Goal: Transaction & Acquisition: Book appointment/travel/reservation

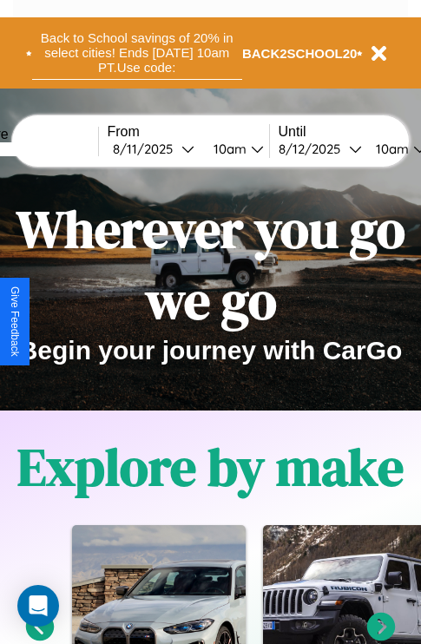
click at [136, 53] on button "Back to School savings of 20% in select cities! Ends [DATE] 10am PT. Use code:" at bounding box center [137, 53] width 210 height 54
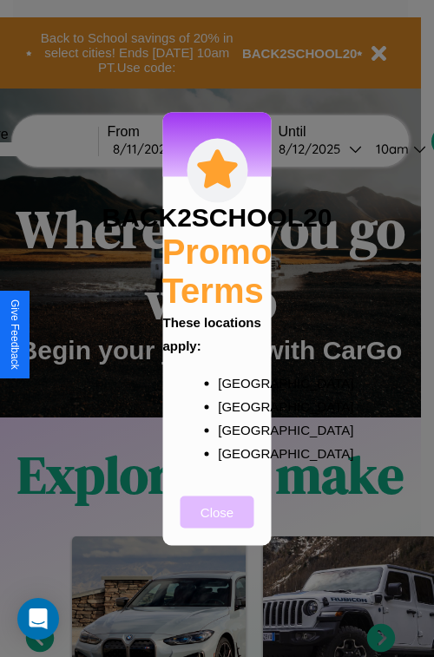
click at [217, 523] on button "Close" at bounding box center [218, 512] width 74 height 32
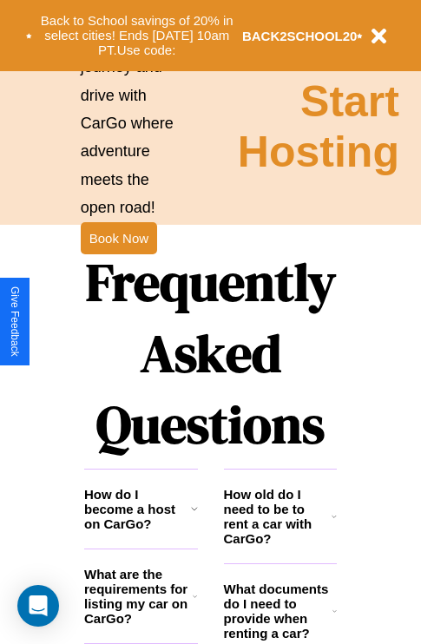
scroll to position [2103, 0]
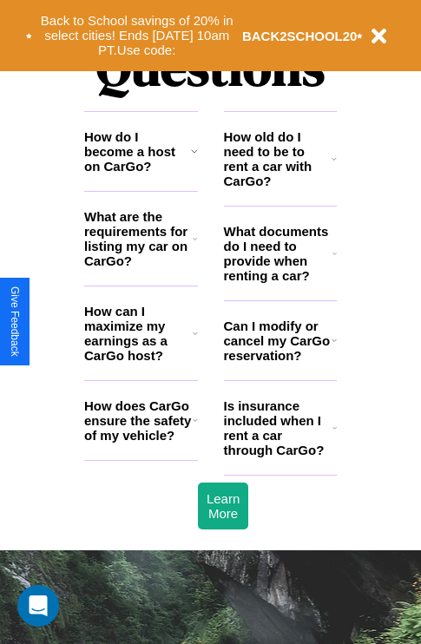
click at [334, 260] on icon at bounding box center [334, 254] width 4 height 14
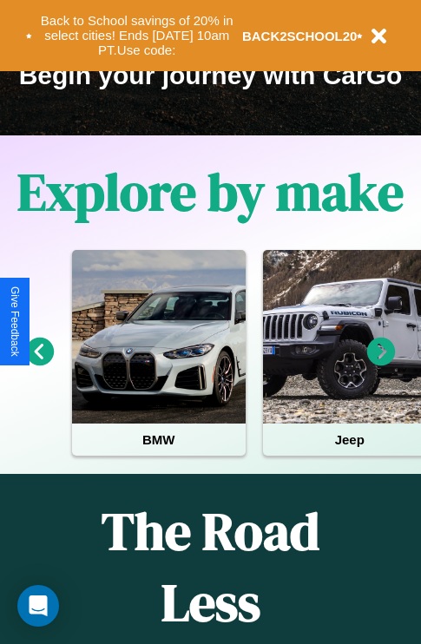
scroll to position [267, 0]
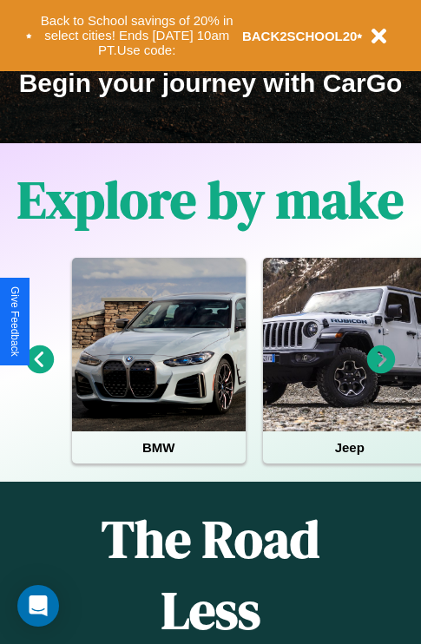
click at [39, 372] on icon at bounding box center [40, 359] width 29 height 29
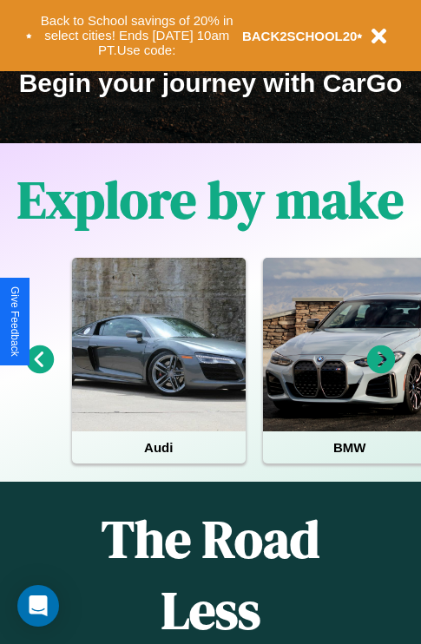
click at [381, 372] on icon at bounding box center [381, 359] width 29 height 29
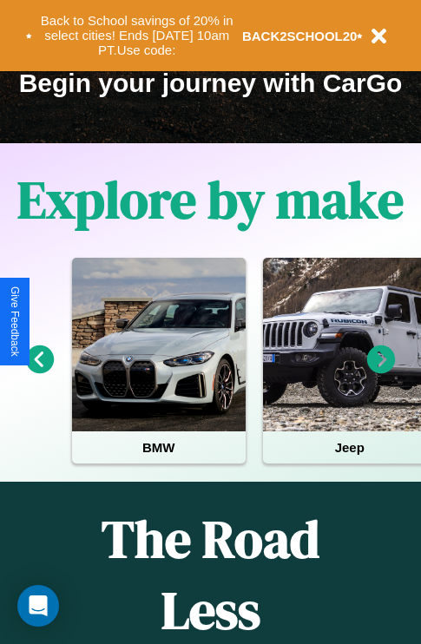
click at [39, 372] on icon at bounding box center [40, 359] width 29 height 29
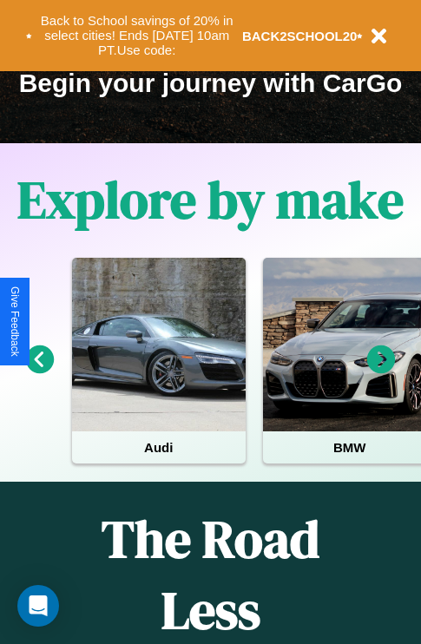
click at [381, 372] on icon at bounding box center [381, 359] width 29 height 29
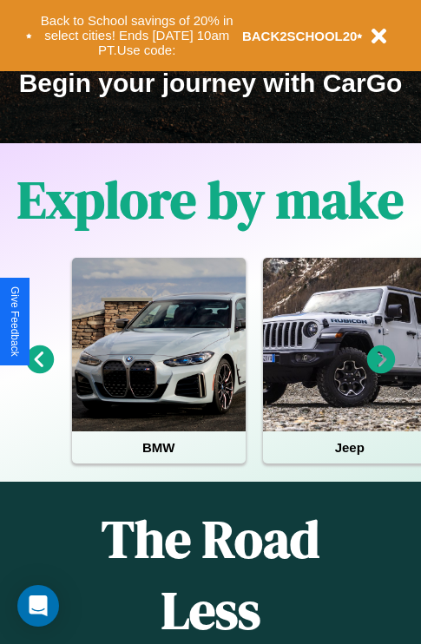
click at [381, 372] on icon at bounding box center [381, 359] width 29 height 29
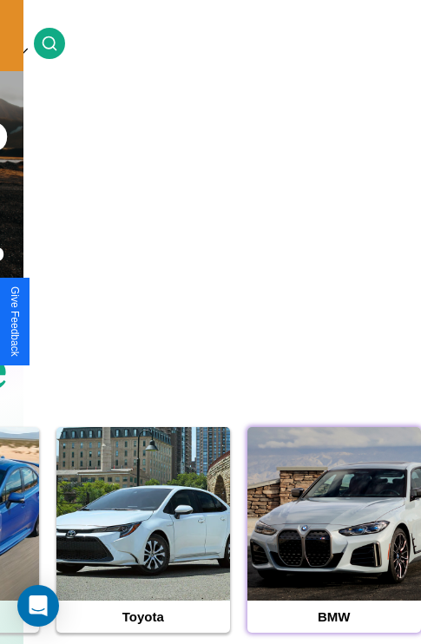
click at [333, 541] on div at bounding box center [334, 514] width 174 height 174
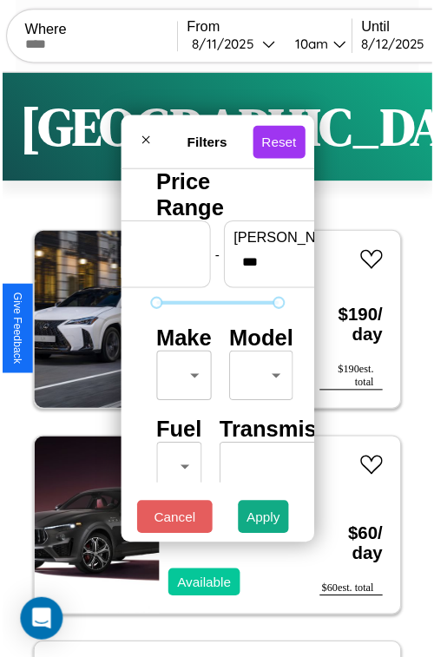
scroll to position [51, 0]
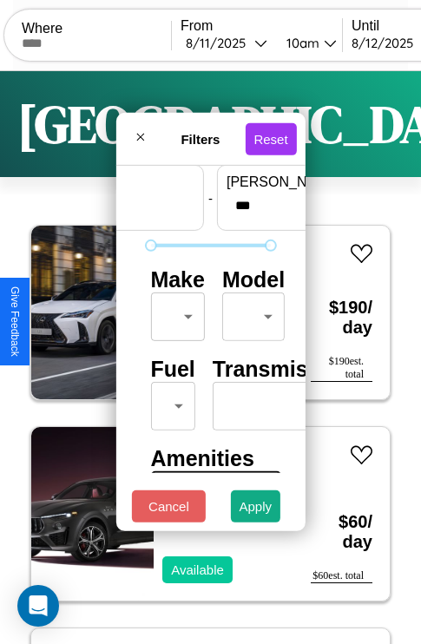
click at [174, 313] on body "CarGo Where From [DATE] 10am Until [DATE] 10am Become a Host Login Sign Up Dall…" at bounding box center [210, 358] width 421 height 716
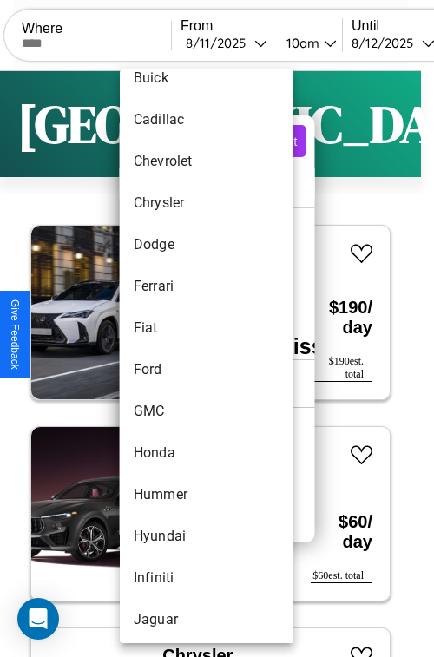
scroll to position [450, 0]
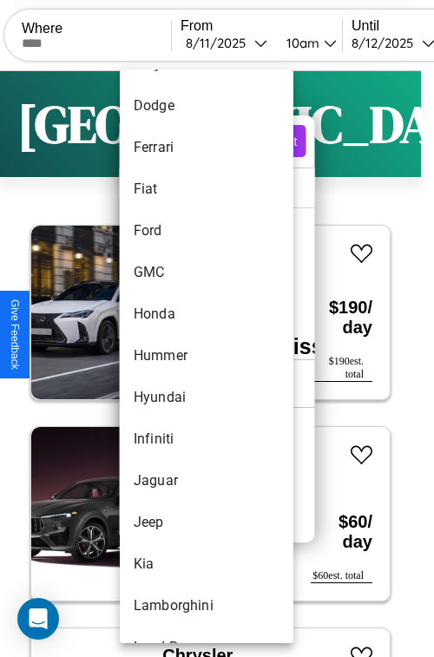
click at [174, 356] on li "Hummer" at bounding box center [207, 356] width 174 height 42
type input "******"
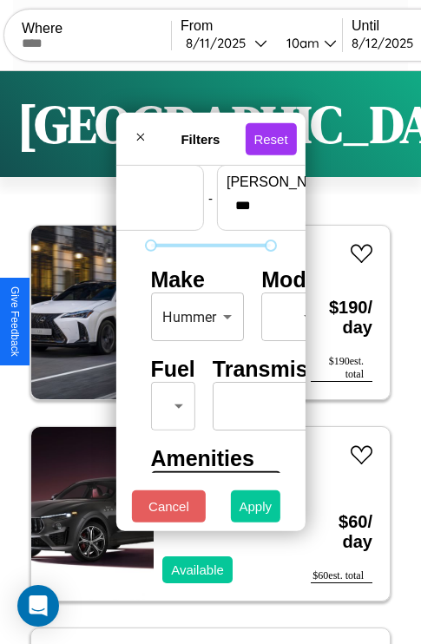
click at [256, 510] on button "Apply" at bounding box center [256, 506] width 50 height 32
